Goal: Check status

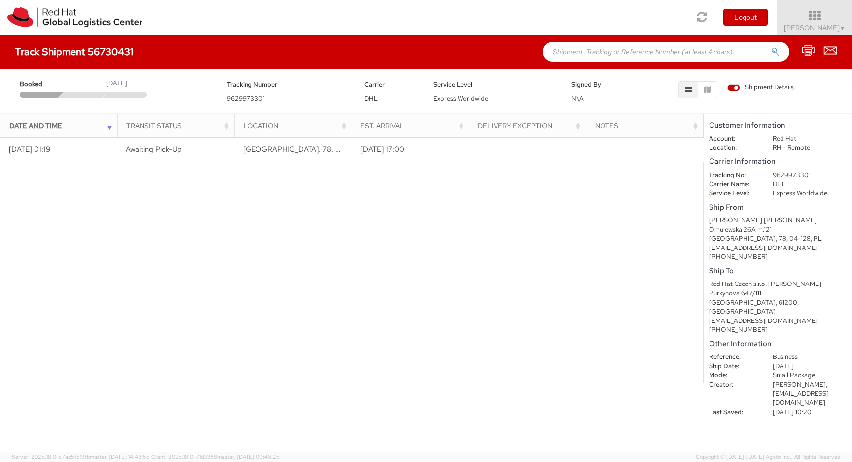
click at [732, 86] on span "Shipment Details" at bounding box center [760, 87] width 67 height 9
click at [0, 0] on input "Shipment Details" at bounding box center [0, 0] width 0 height 0
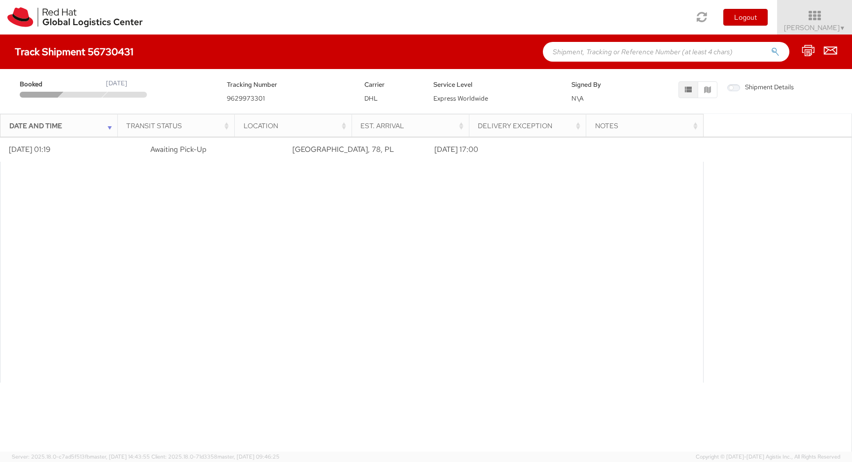
click at [732, 86] on span "Shipment Details" at bounding box center [760, 87] width 67 height 9
click at [0, 0] on input "Shipment Details" at bounding box center [0, 0] width 0 height 0
